Goal: Find specific page/section: Find specific page/section

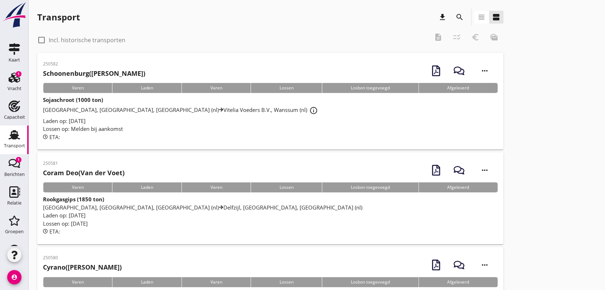
click at [130, 109] on span "[GEOGRAPHIC_DATA], [GEOGRAPHIC_DATA], [GEOGRAPHIC_DATA] (nl) Vitelia Voeders B.…" at bounding box center [181, 109] width 277 height 7
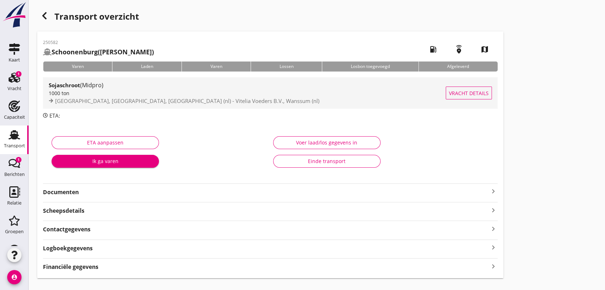
click at [138, 102] on span "[GEOGRAPHIC_DATA], [GEOGRAPHIC_DATA], [GEOGRAPHIC_DATA] (nl) - Vitelia Voeders …" at bounding box center [187, 100] width 264 height 7
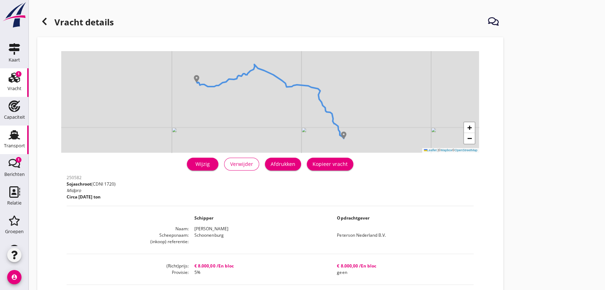
click at [12, 134] on icon "Transport" at bounding box center [14, 134] width 11 height 11
